Goal: Information Seeking & Learning: Learn about a topic

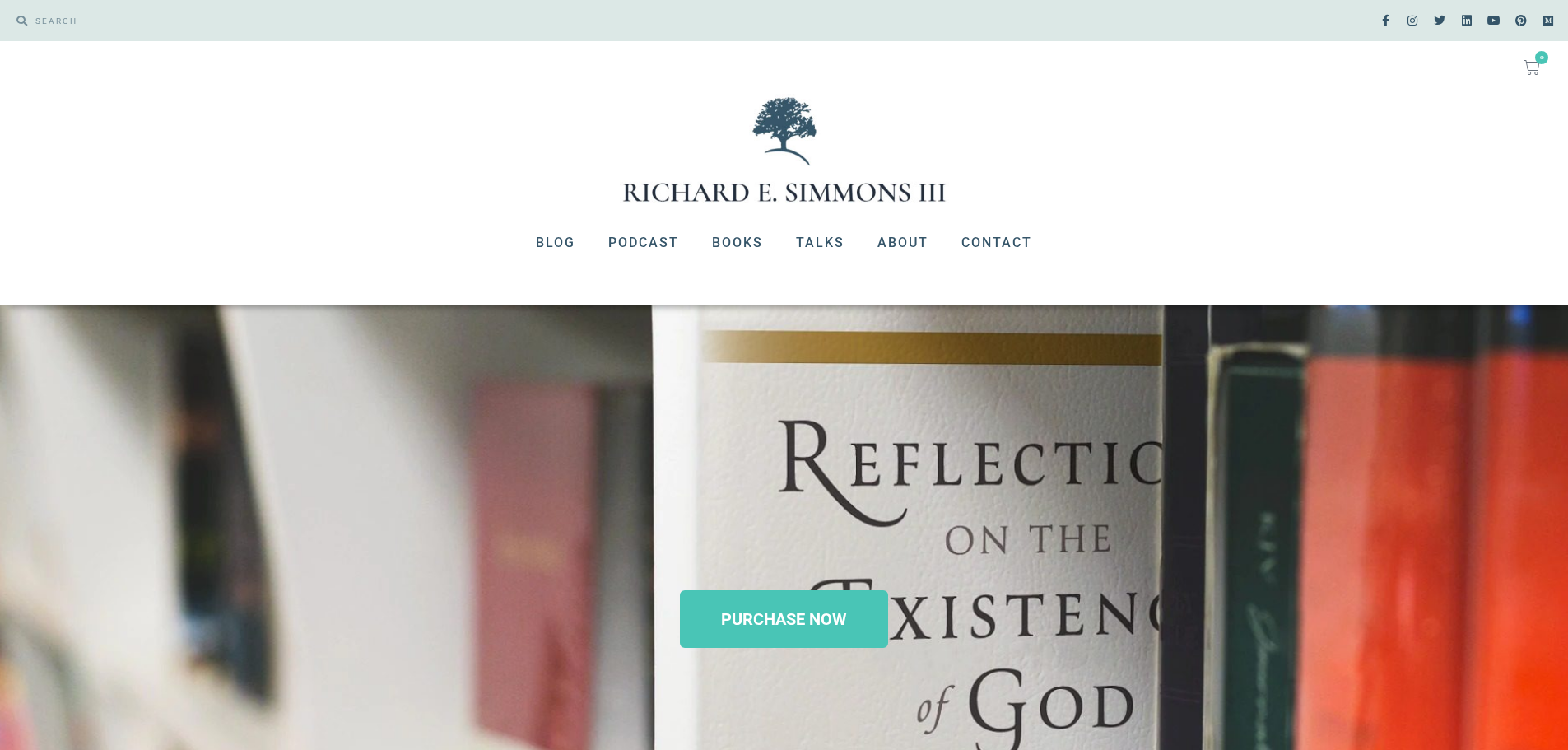
click at [562, 242] on link "Blog" at bounding box center [555, 242] width 72 height 43
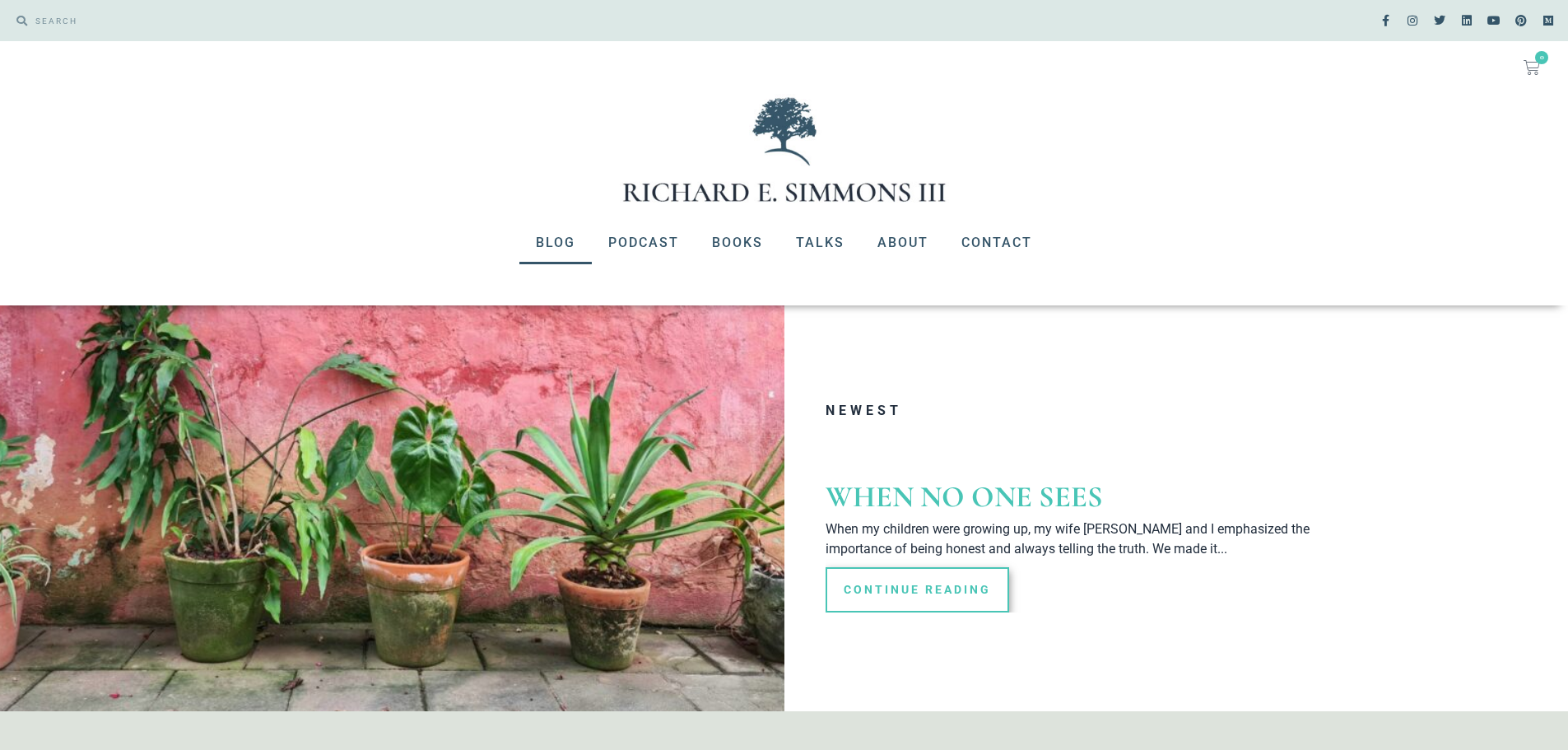
click at [927, 504] on link "When No One Sees" at bounding box center [964, 497] width 277 height 35
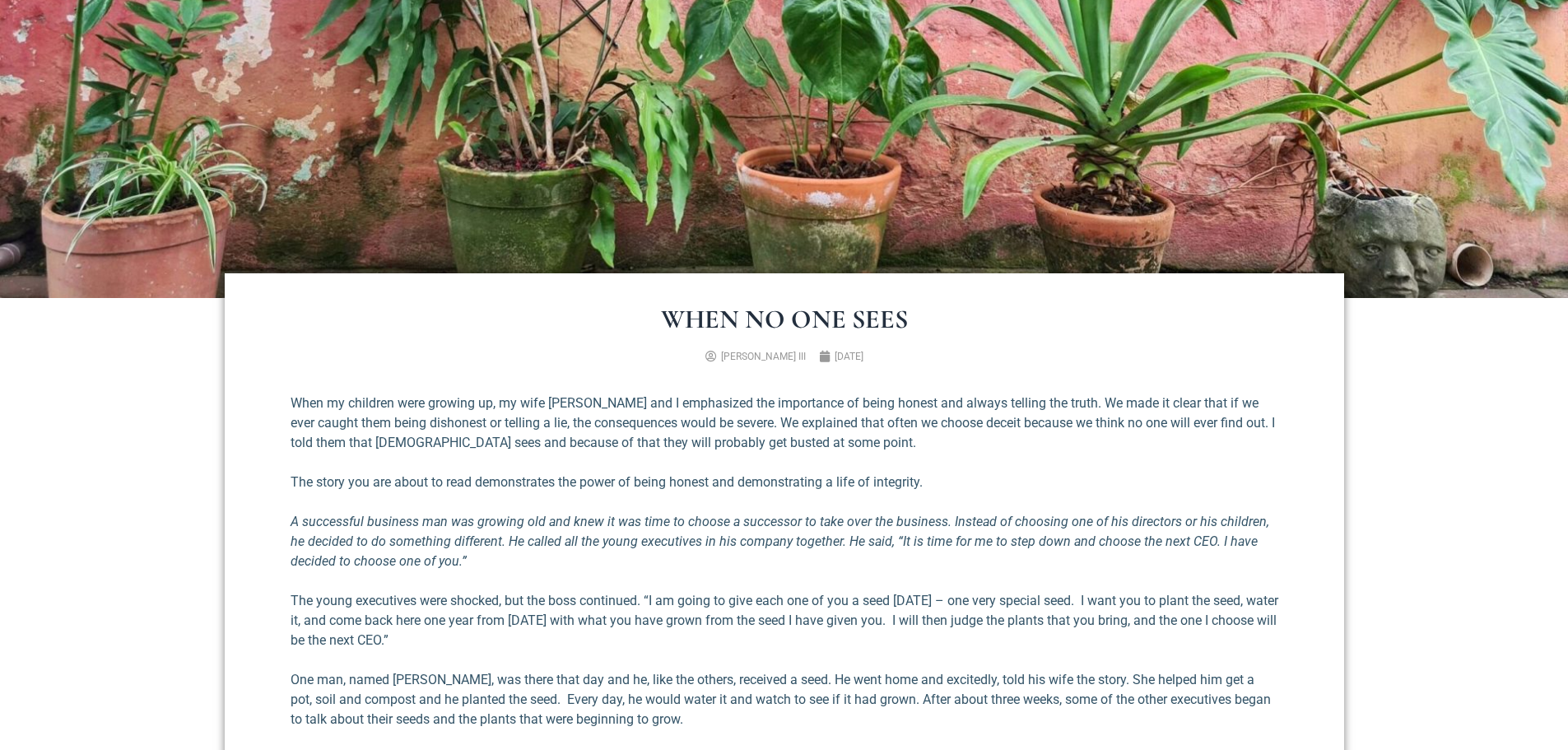
scroll to position [412, 0]
